Goal: Task Accomplishment & Management: Manage account settings

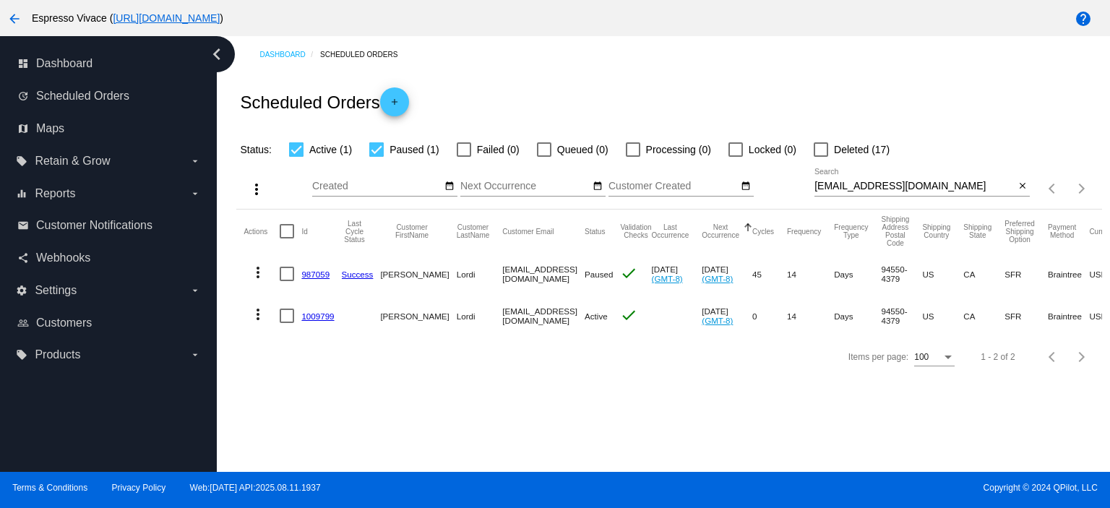
click at [319, 316] on link "1009799" at bounding box center [317, 316] width 33 height 9
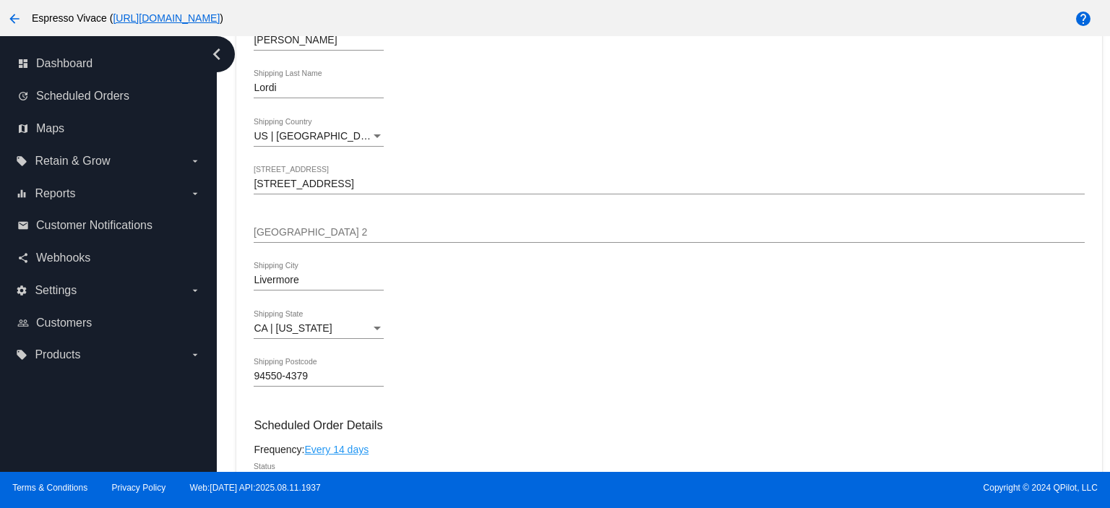
scroll to position [506, 0]
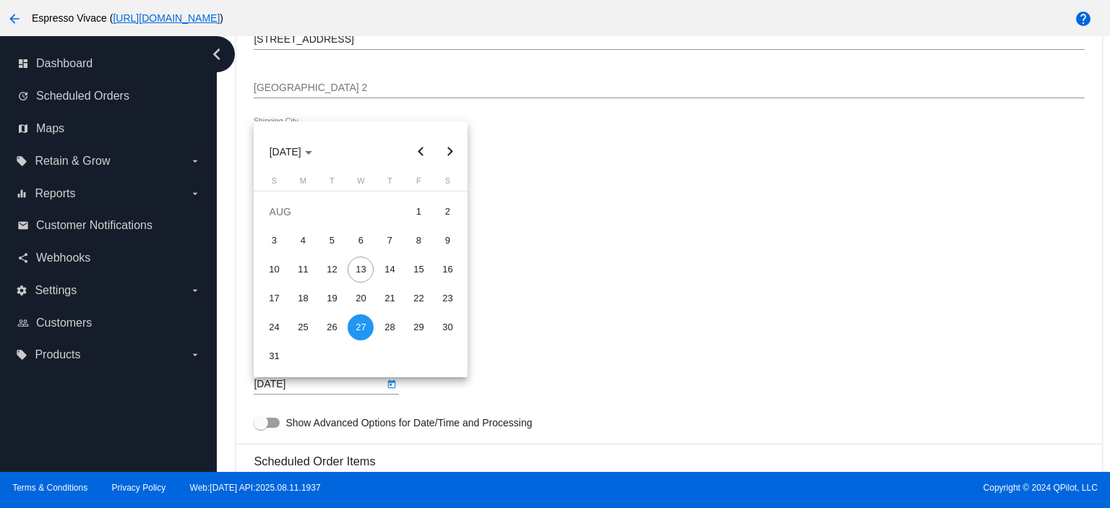
click at [325, 385] on body "arrow_back Espresso Vivace ( [URL][DOMAIN_NAME] ) help dashboard Dashboard upda…" at bounding box center [555, 254] width 1110 height 508
click at [447, 152] on button "Next month" at bounding box center [449, 151] width 29 height 29
click at [330, 239] on div "2" at bounding box center [332, 241] width 26 height 26
type input "[DATE]"
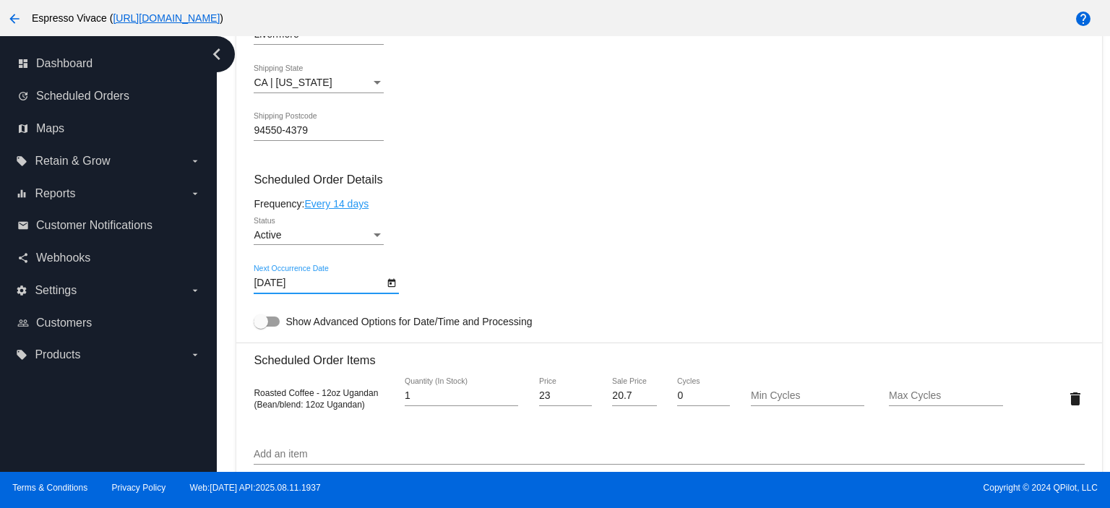
scroll to position [651, 0]
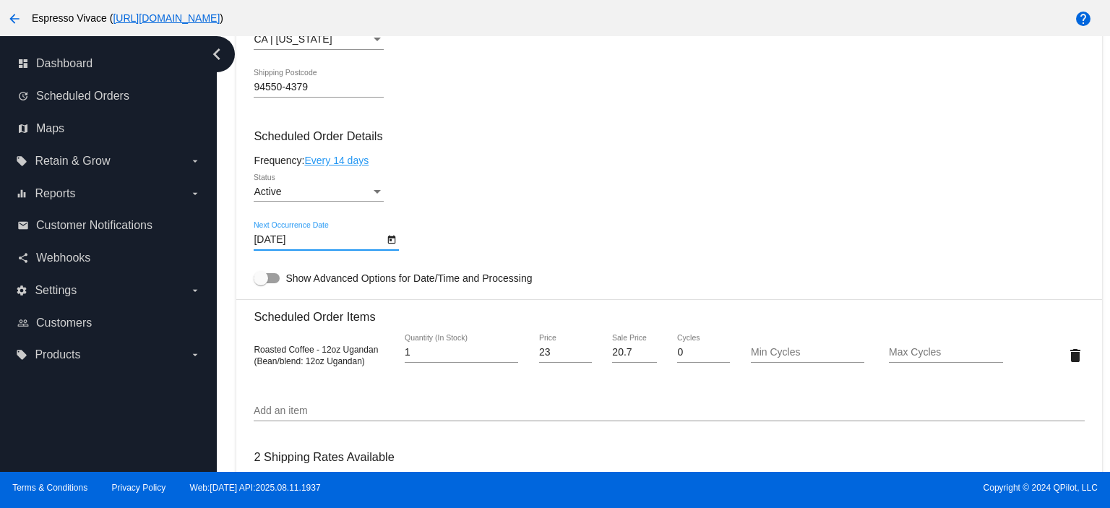
click at [255, 277] on div at bounding box center [261, 278] width 14 height 14
click at [260, 283] on input "Show Advanced Options for Date/Time and Processing" at bounding box center [260, 283] width 1 height 1
checkbox input "true"
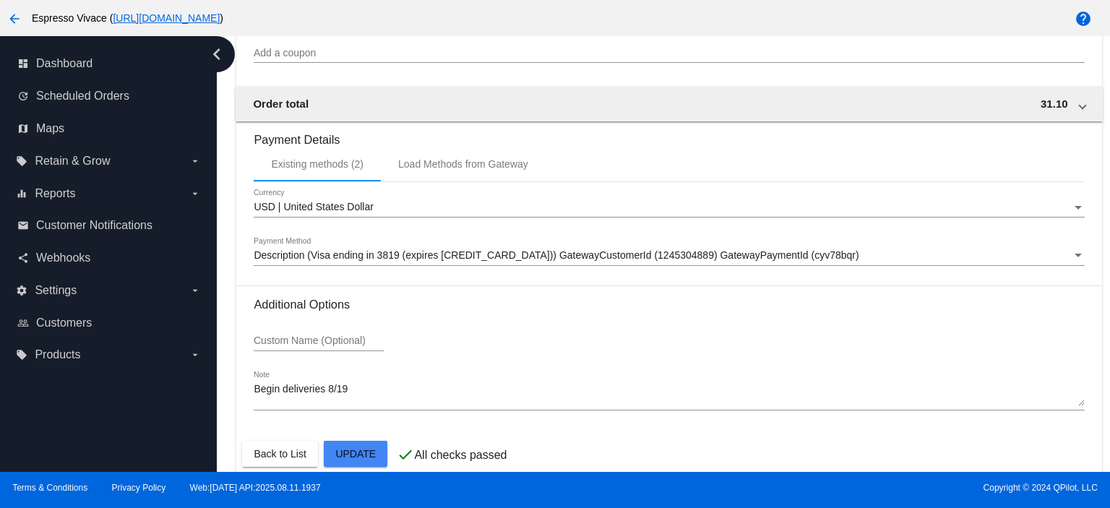
scroll to position [1553, 0]
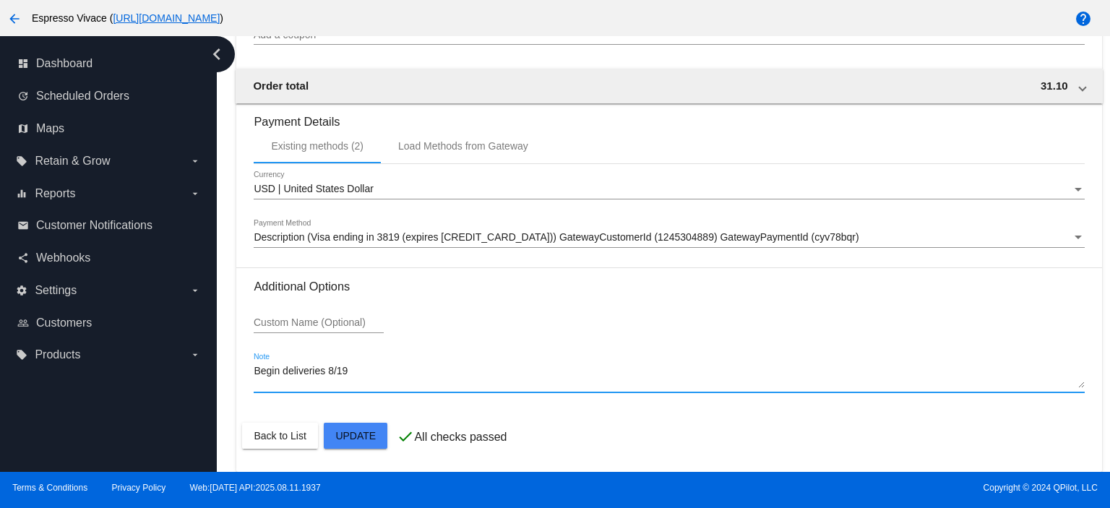
drag, startPoint x: 379, startPoint y: 367, endPoint x: 256, endPoint y: 361, distance: 123.0
click at [256, 361] on div "Begin deliveries 8/19 Note" at bounding box center [669, 373] width 831 height 40
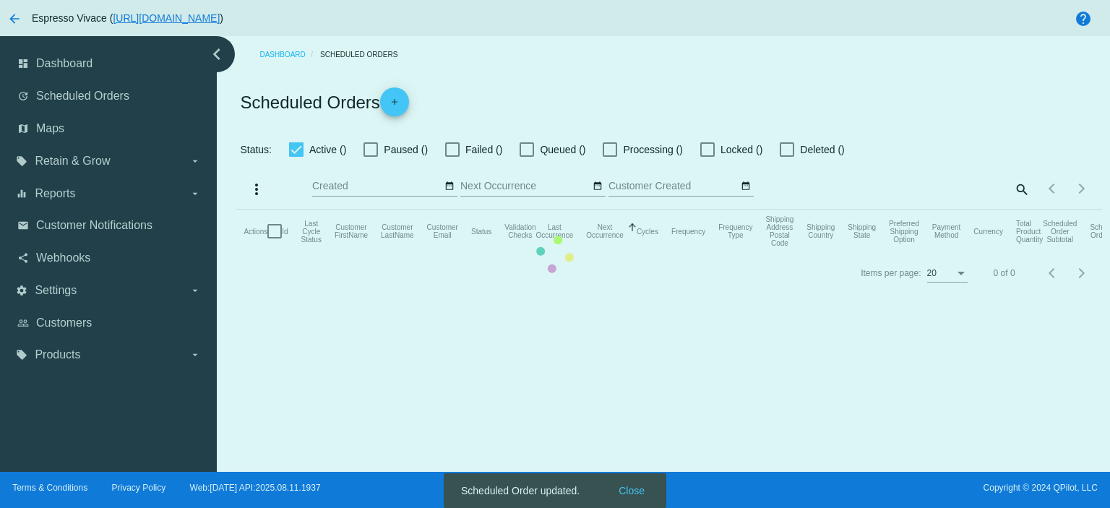
checkbox input "true"
